Goal: Information Seeking & Learning: Learn about a topic

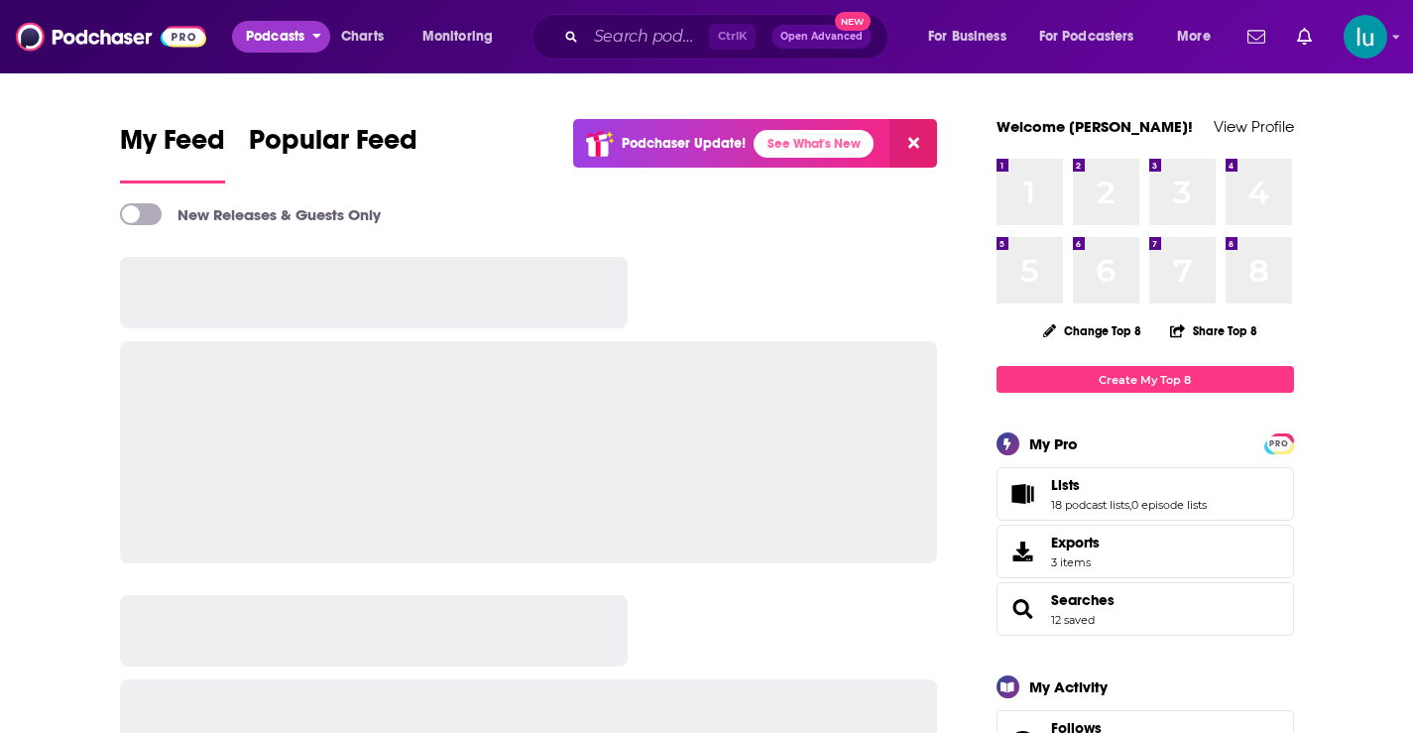
click at [265, 28] on span "Podcasts" at bounding box center [275, 37] width 58 height 28
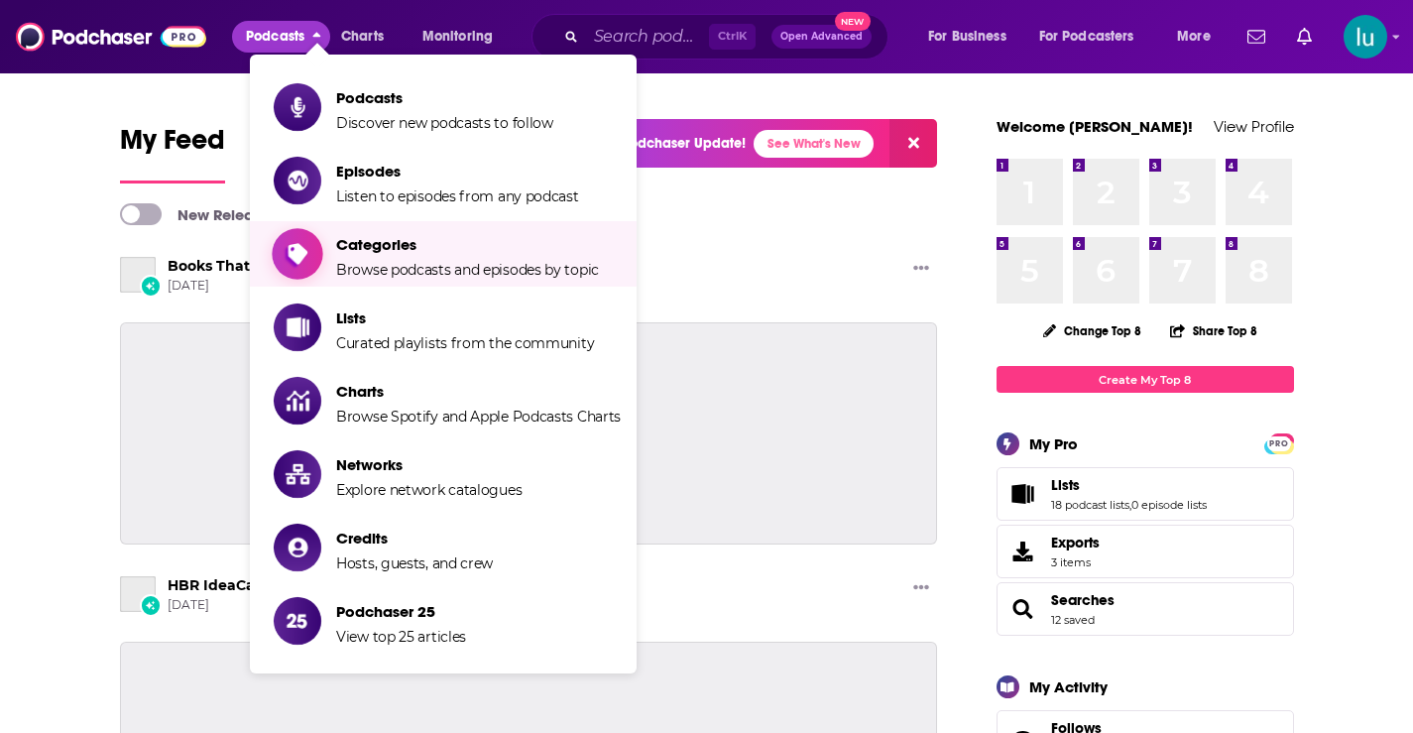
click at [368, 246] on span "Categories" at bounding box center [467, 244] width 263 height 19
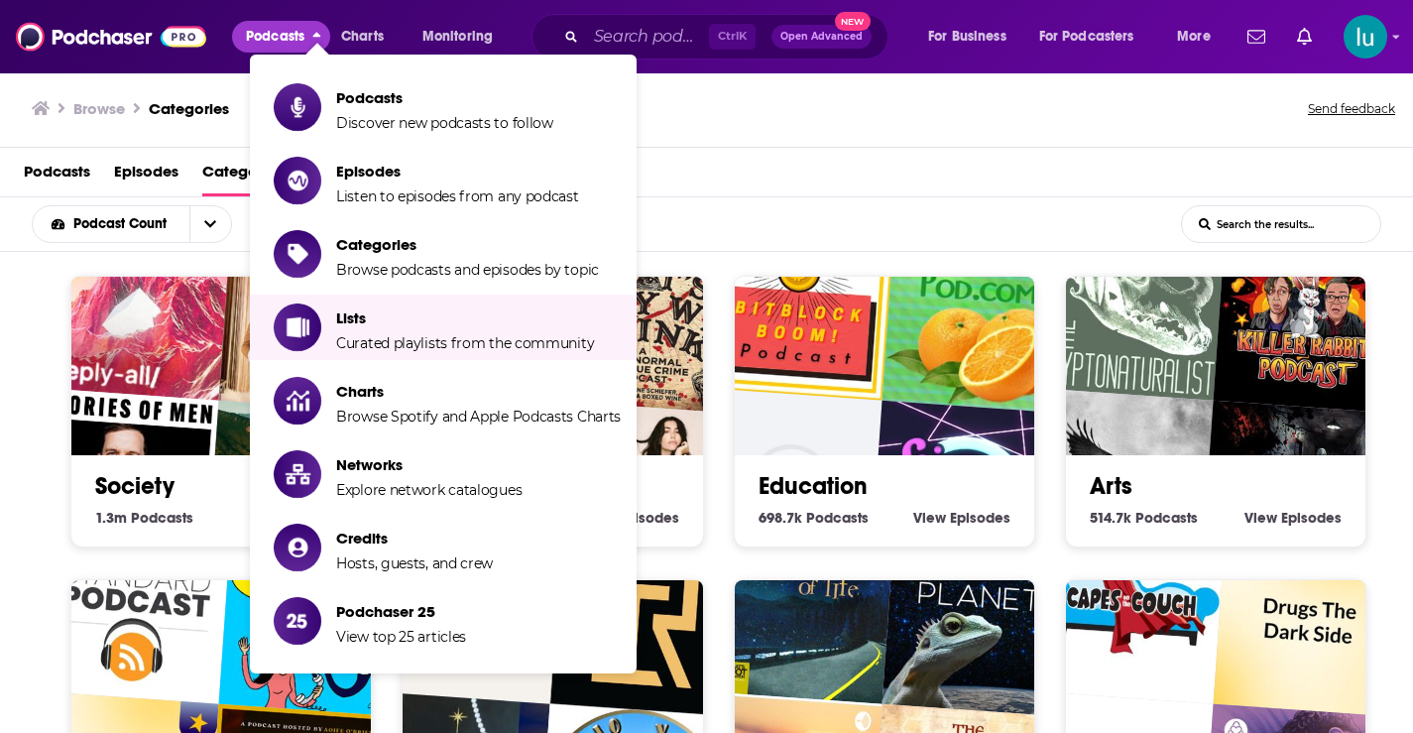
click at [983, 197] on div "Podcast Count List Search Input Search the results..." at bounding box center [706, 224] width 1413 height 55
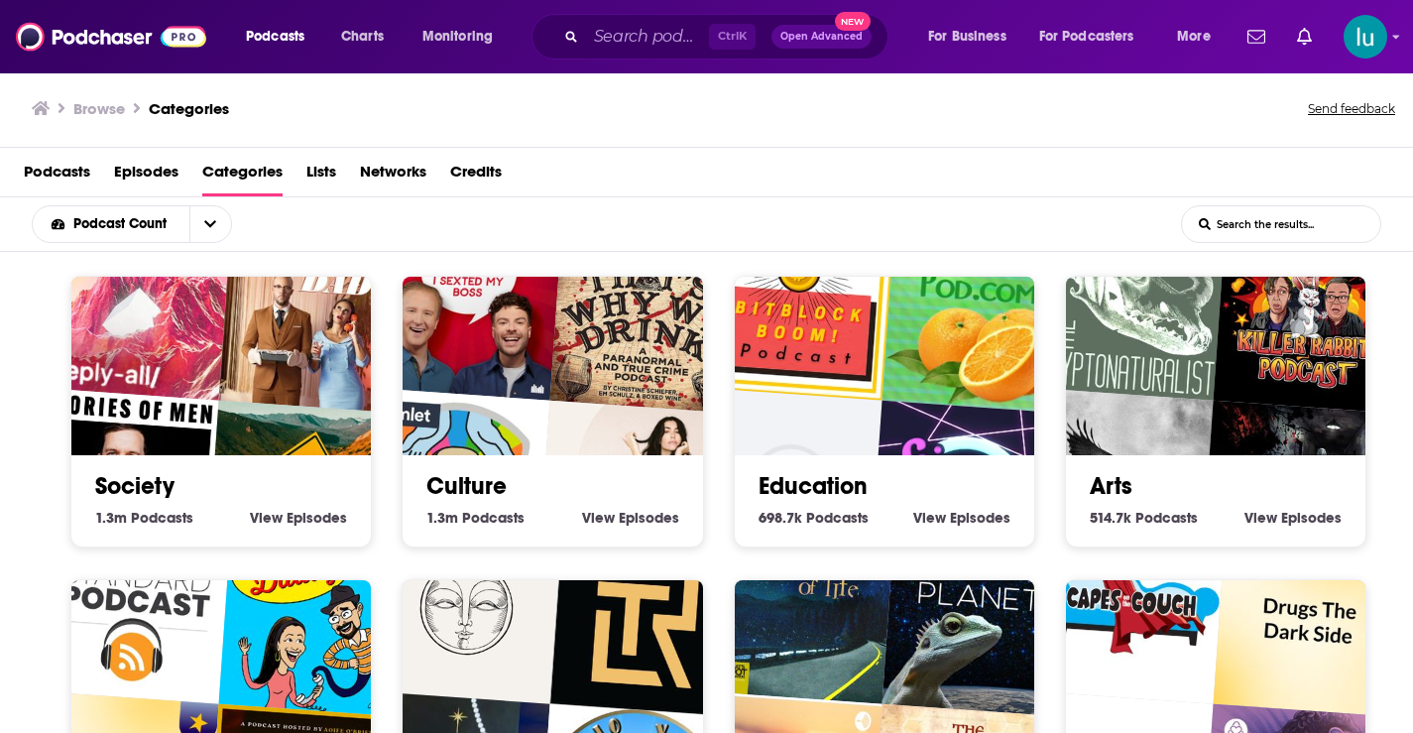
click at [84, 537] on div "Society 1.3m Society Podcasts View Society Episodes" at bounding box center [220, 412] width 301 height 272
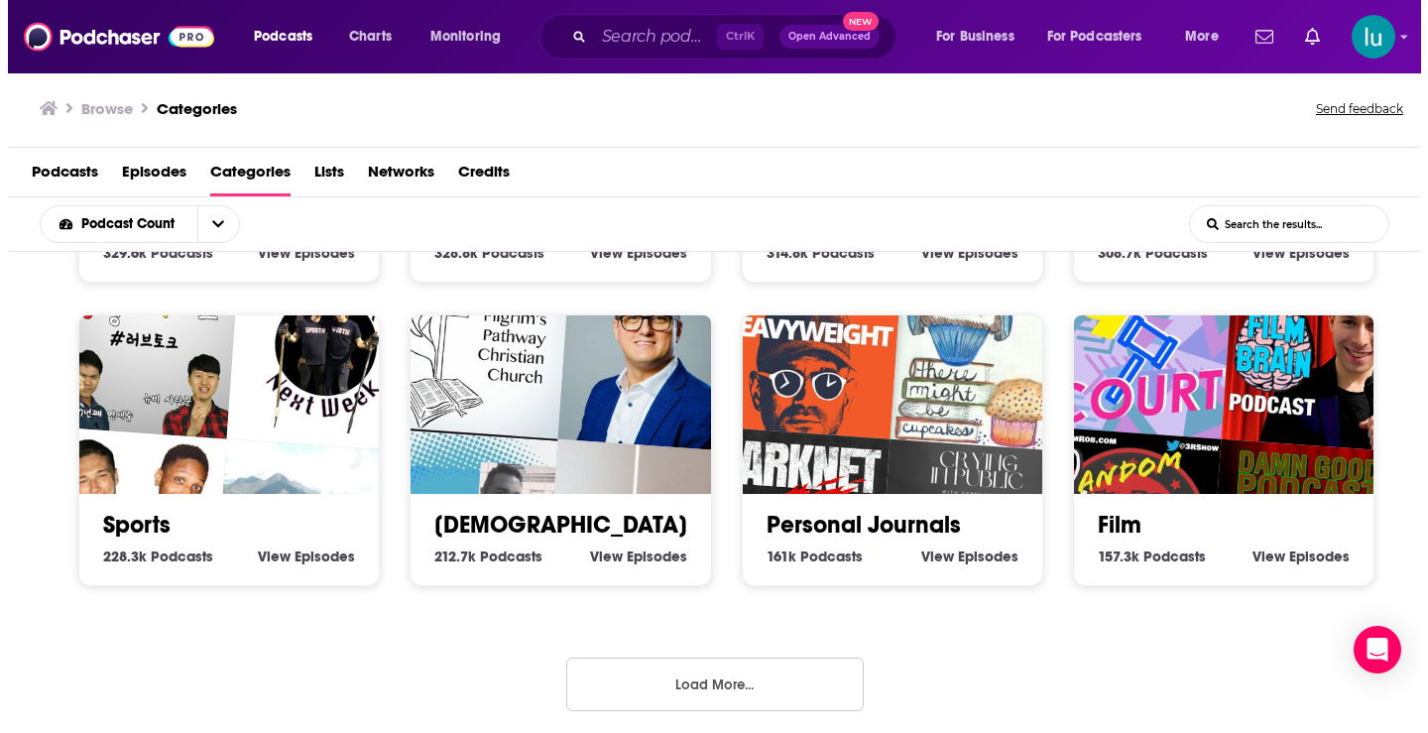
scroll to position [878, 0]
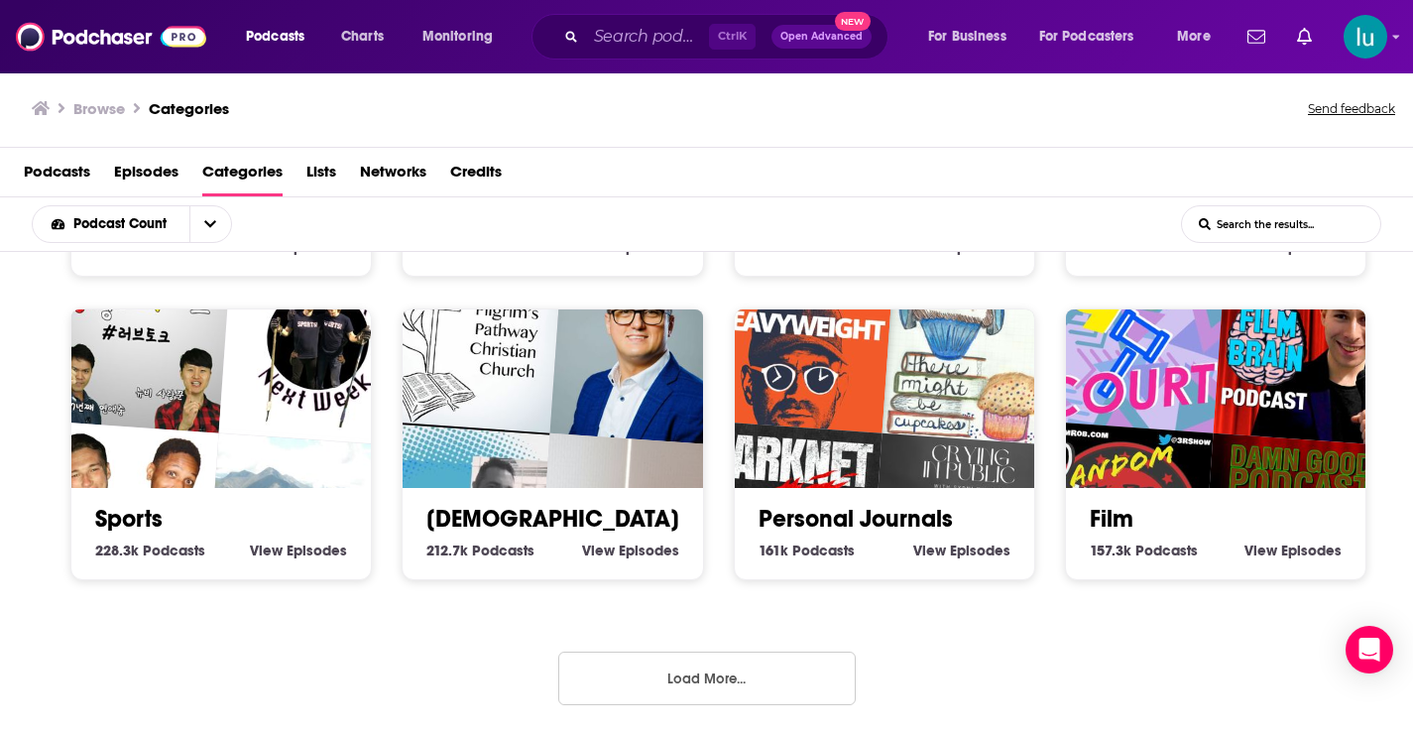
click at [697, 678] on button "Load More..." at bounding box center [706, 678] width 297 height 54
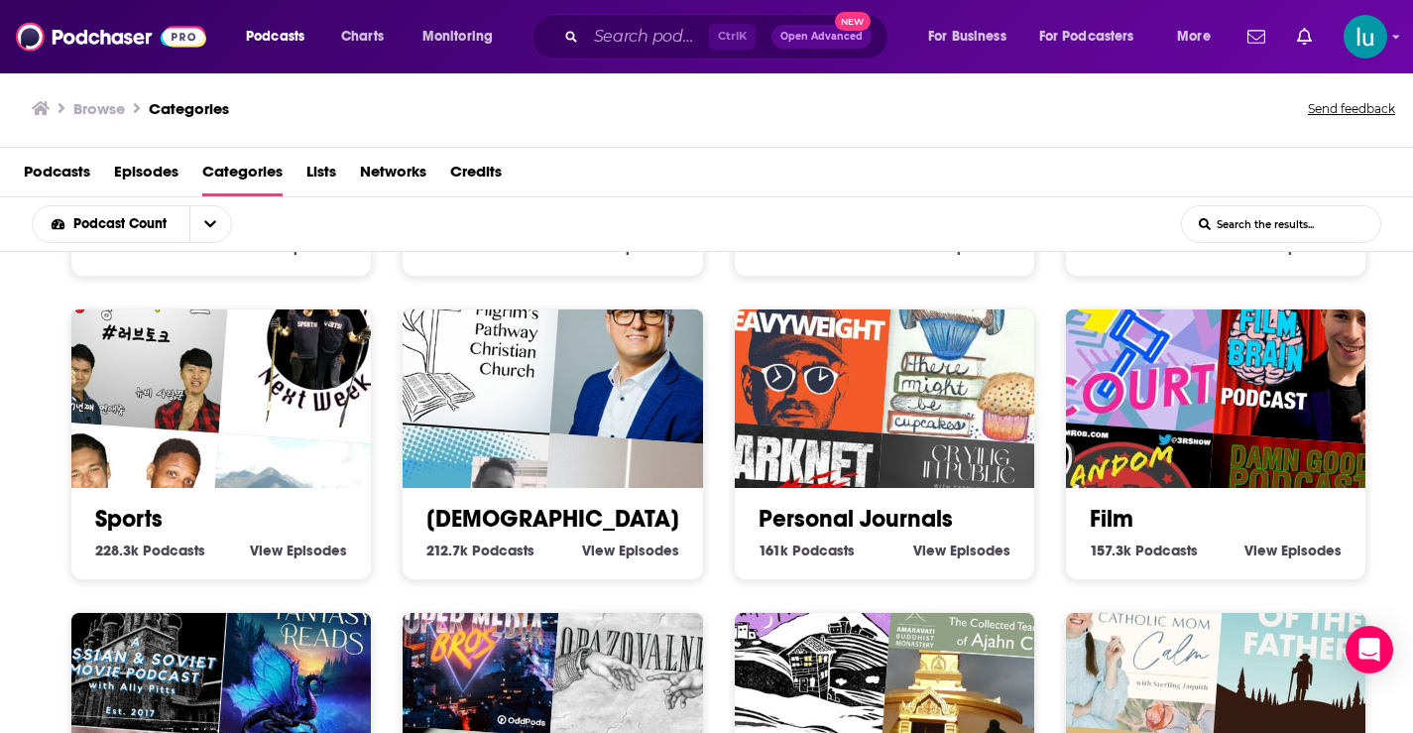
click at [853, 378] on img "Heavyweight" at bounding box center [798, 337] width 192 height 192
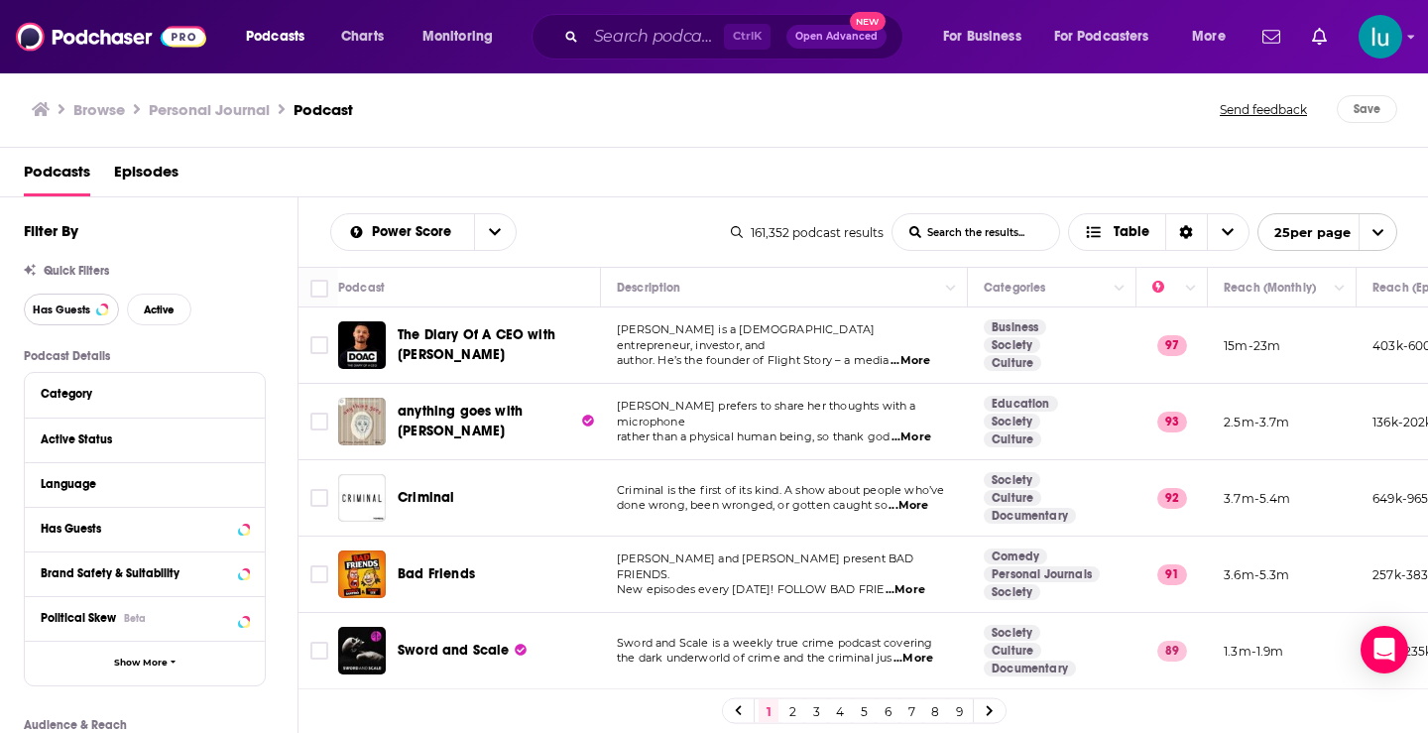
click at [60, 301] on button "Has Guests" at bounding box center [71, 309] width 95 height 32
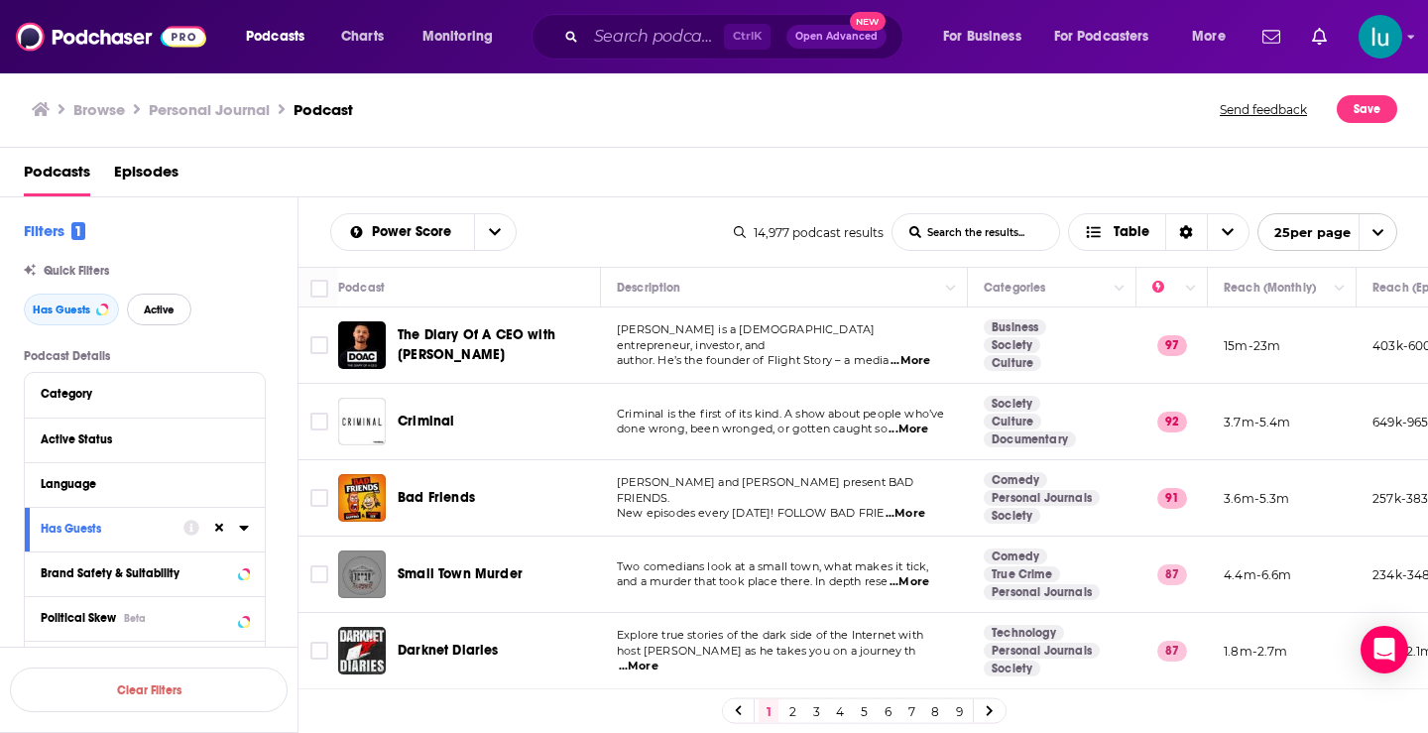
click at [158, 300] on button "Active" at bounding box center [159, 309] width 64 height 32
click at [931, 233] on input "List Search Input" at bounding box center [975, 232] width 167 height 36
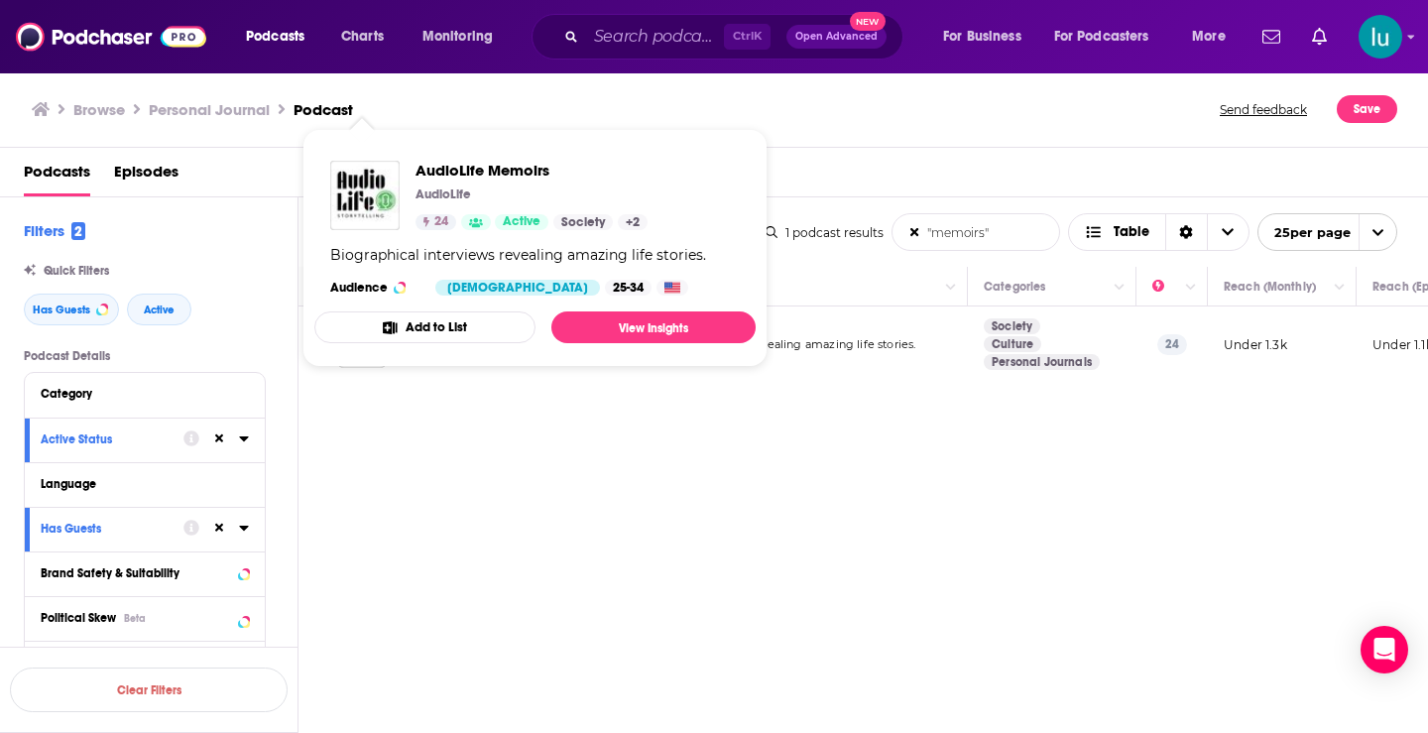
type input ""memoirs""
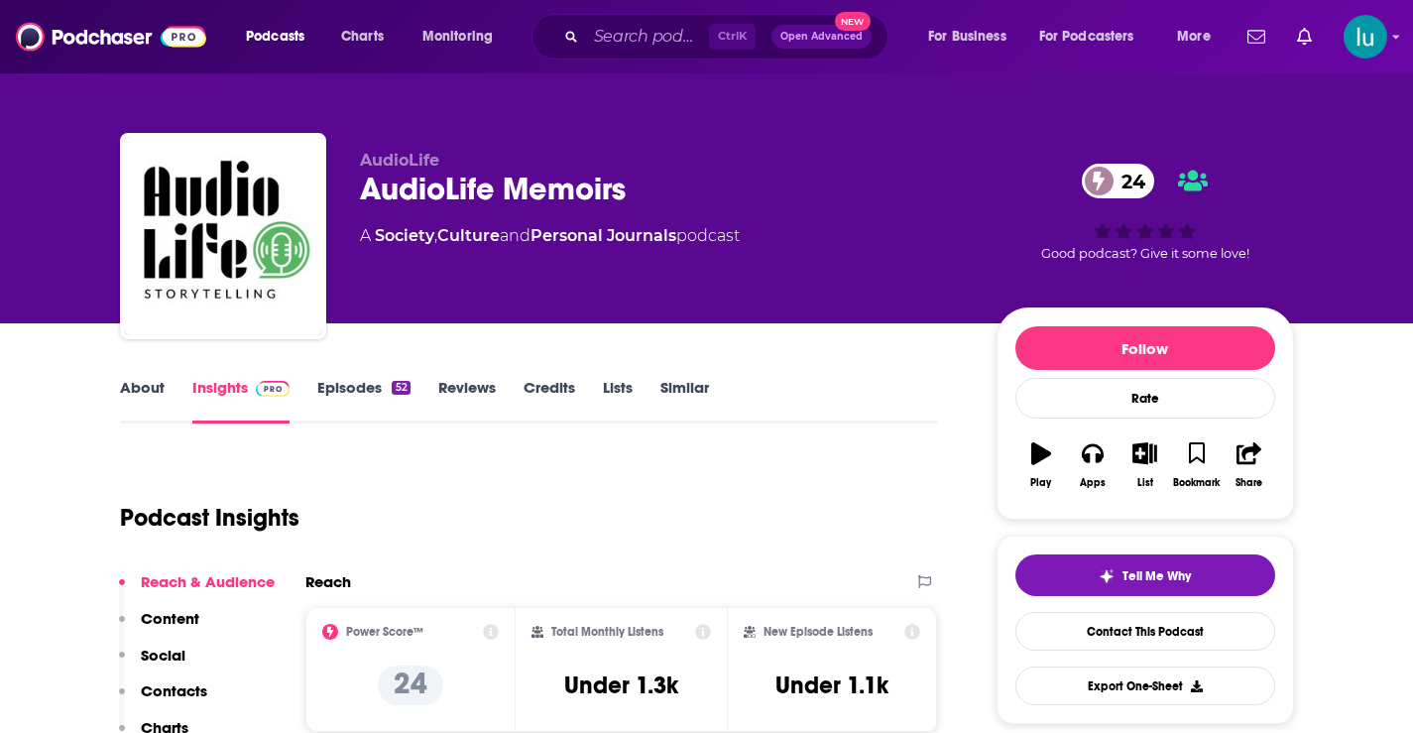
click at [144, 384] on link "About" at bounding box center [142, 401] width 45 height 46
